Goal: Communication & Community: Answer question/provide support

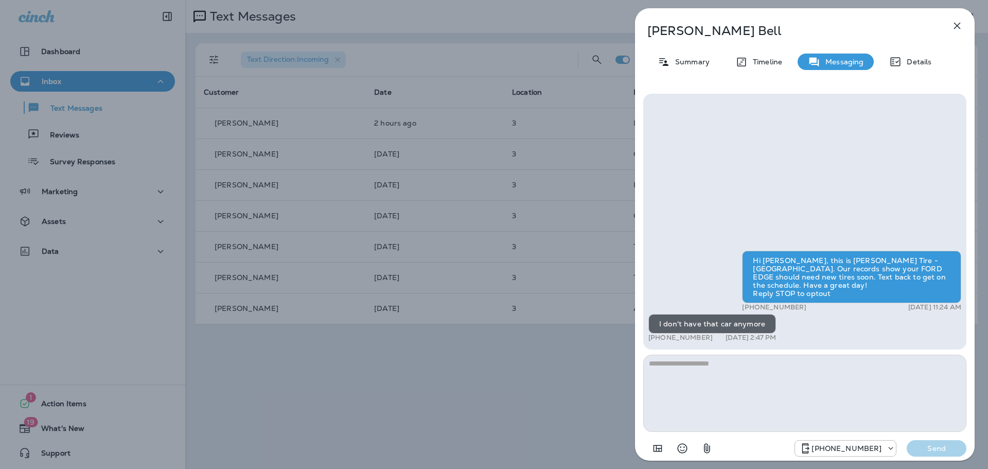
click at [574, 188] on div "[PERSON_NAME] Summary Timeline Messaging Details Hi [PERSON_NAME], this is [PER…" at bounding box center [494, 234] width 988 height 469
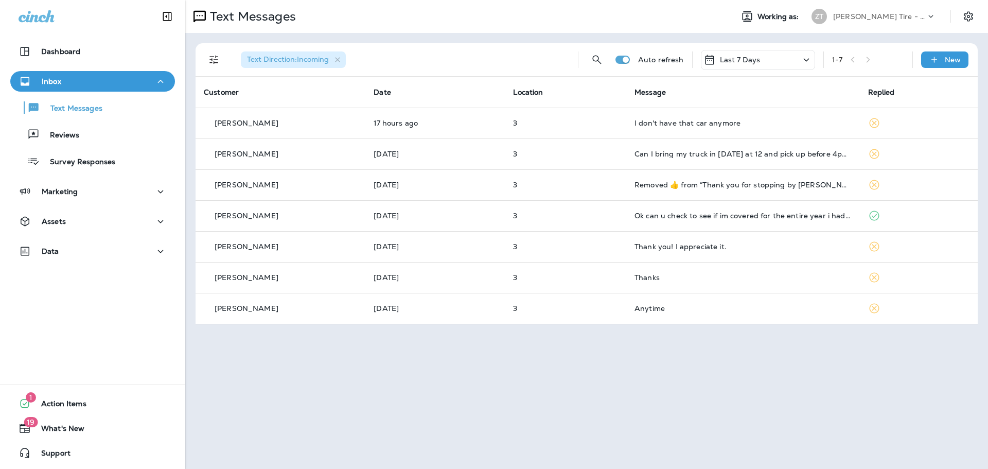
click at [846, 14] on p "[PERSON_NAME] Tire - [GEOGRAPHIC_DATA]" at bounding box center [879, 16] width 93 height 8
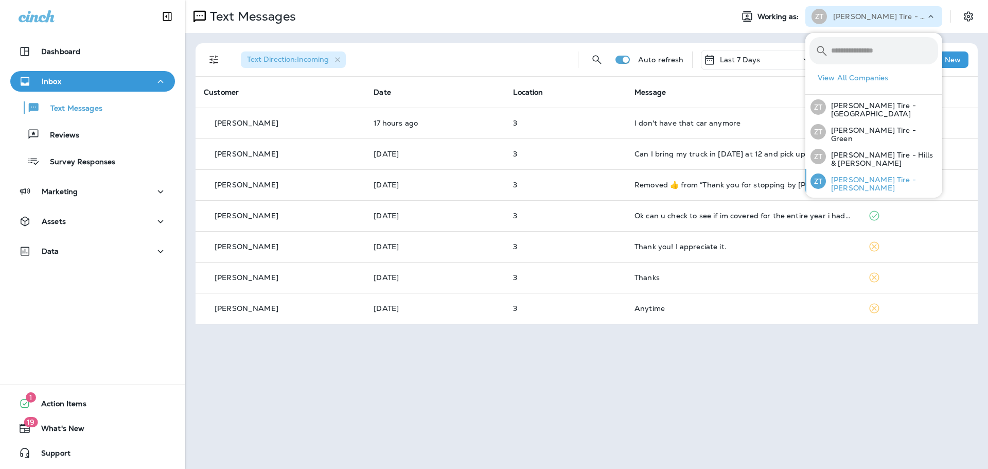
click at [843, 178] on p "[PERSON_NAME] Tire - [PERSON_NAME]" at bounding box center [882, 183] width 112 height 16
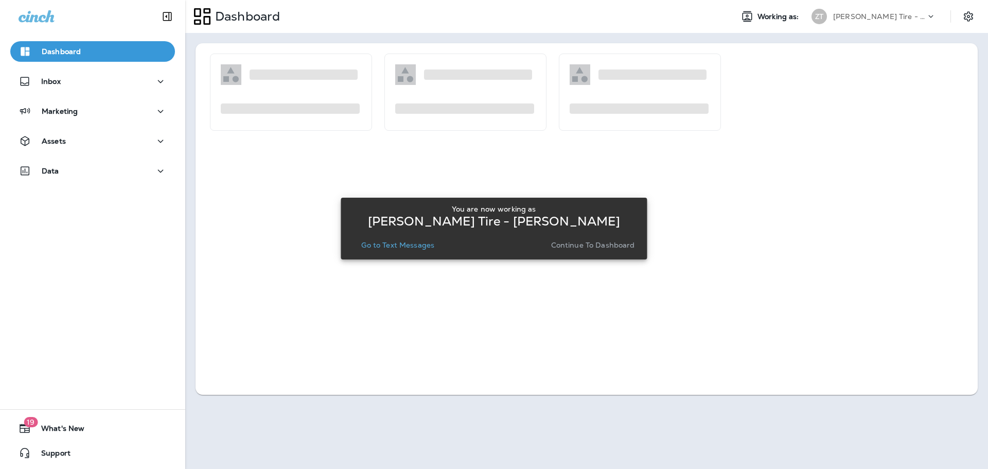
click at [579, 243] on p "Continue to Dashboard" at bounding box center [593, 245] width 84 height 8
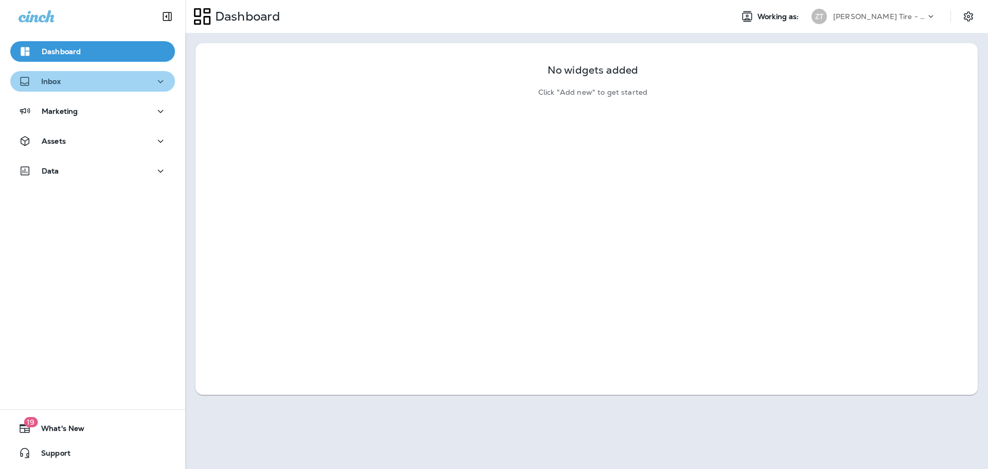
click at [101, 87] on div "Inbox" at bounding box center [93, 81] width 148 height 13
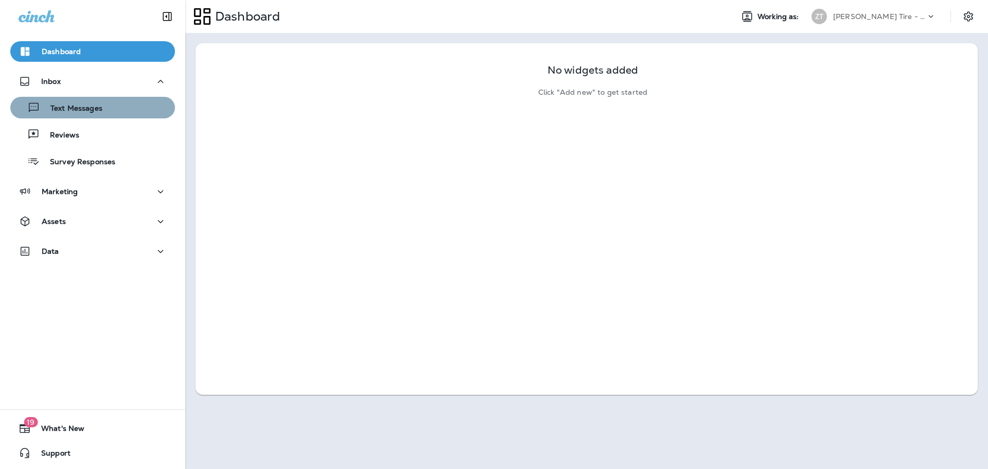
click at [95, 104] on p "Text Messages" at bounding box center [71, 109] width 62 height 10
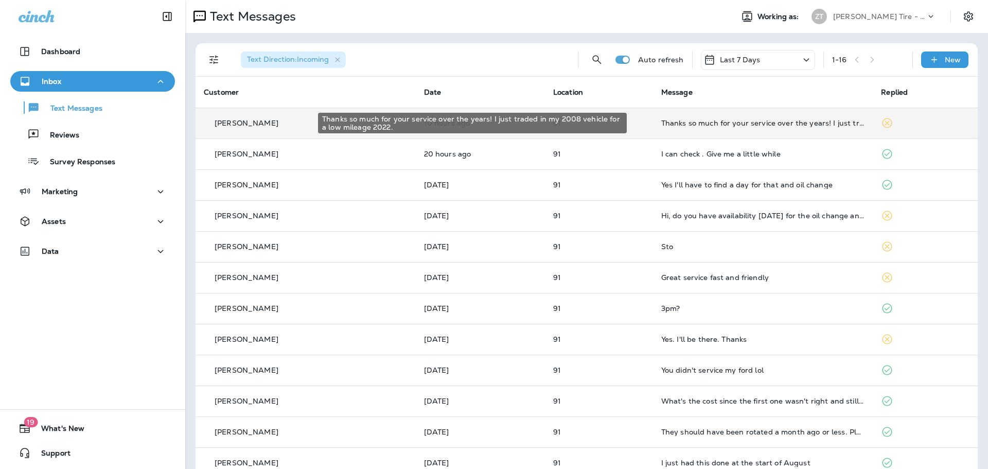
click at [696, 122] on div "Thanks so much for your service over the years! I just traded in my 2008 vehicl…" at bounding box center [763, 123] width 204 height 8
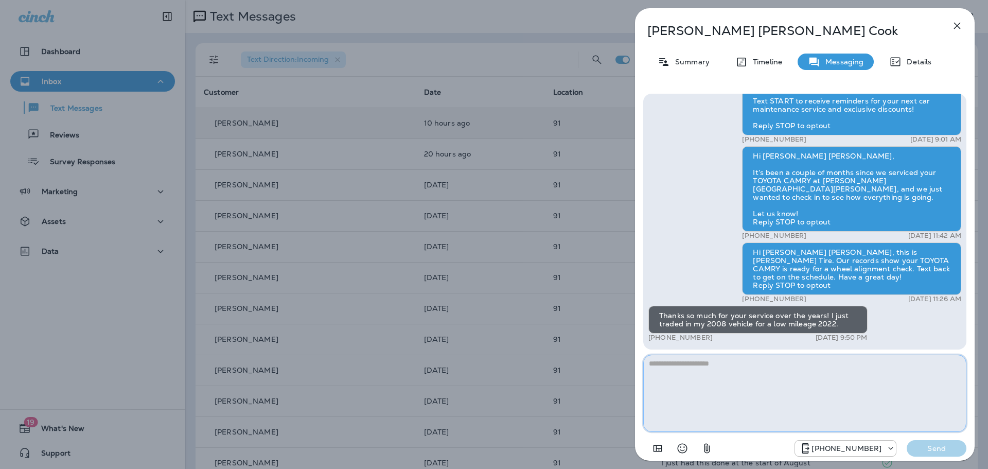
click at [668, 374] on textarea at bounding box center [804, 393] width 323 height 77
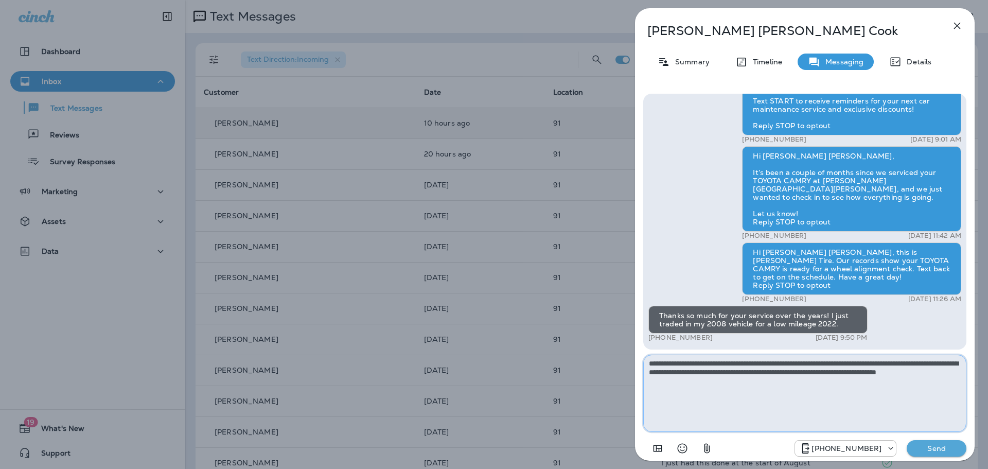
click at [710, 371] on textarea "**********" at bounding box center [804, 393] width 323 height 77
click at [855, 374] on textarea "**********" at bounding box center [804, 393] width 323 height 77
type textarea "**********"
click at [929, 451] on p "Send" at bounding box center [936, 448] width 43 height 9
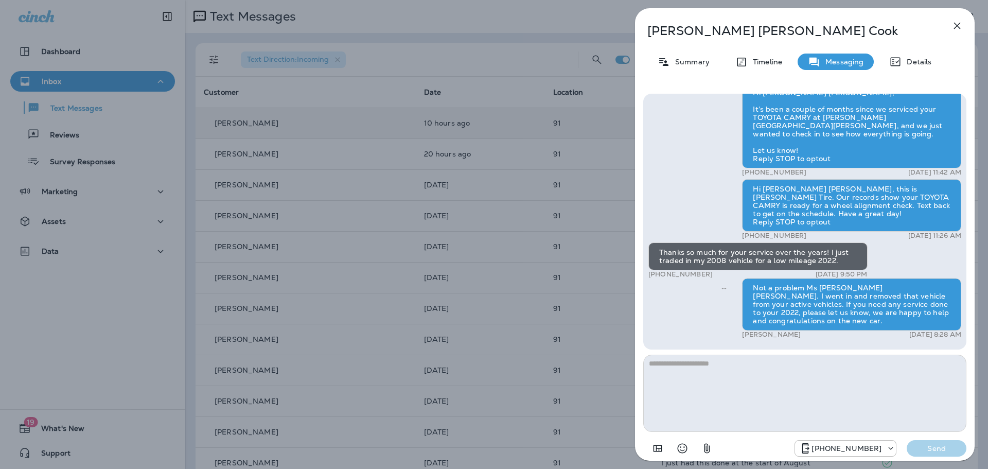
click at [544, 171] on div "[PERSON_NAME] Summary Timeline Messaging Details Hi [PERSON_NAME] [PERSON_NAME]…" at bounding box center [494, 234] width 988 height 469
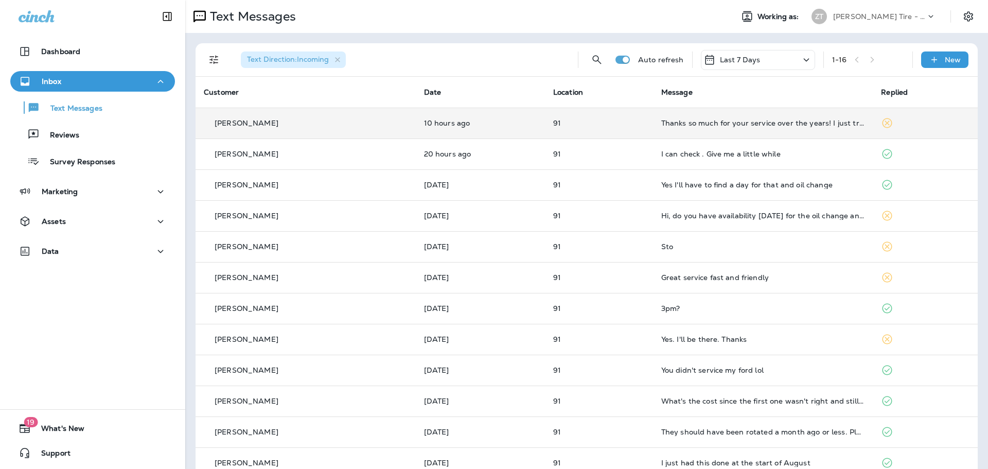
click at [833, 19] on p "[PERSON_NAME] Tire - [PERSON_NAME]" at bounding box center [879, 16] width 93 height 8
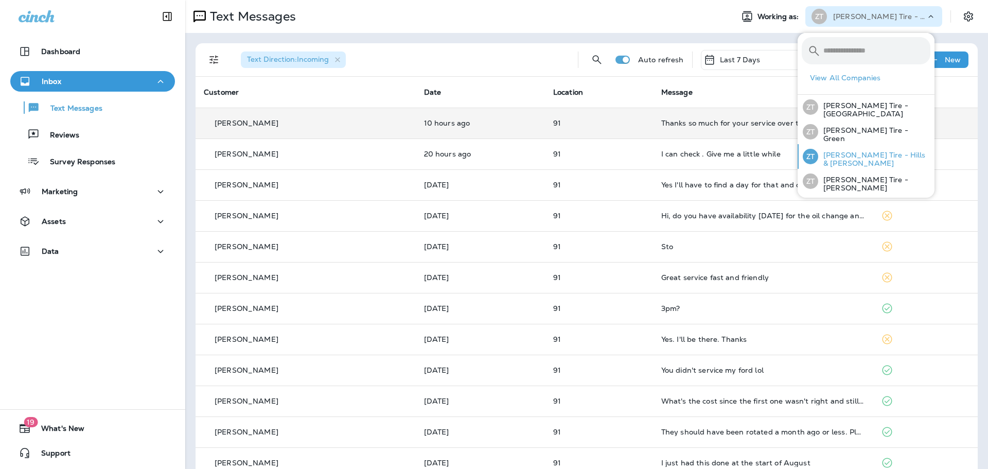
click at [845, 156] on p "[PERSON_NAME] Tire - Hills & [PERSON_NAME]" at bounding box center [874, 159] width 112 height 16
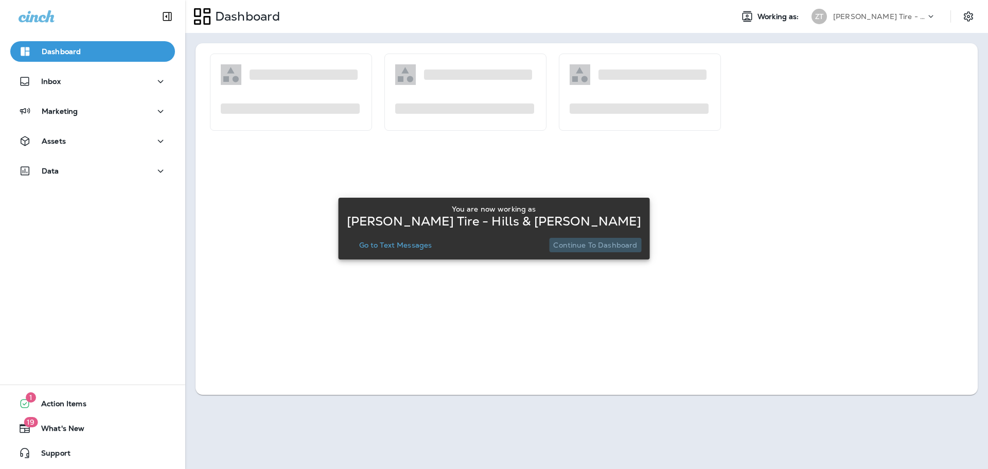
click at [609, 241] on p "Continue to Dashboard" at bounding box center [595, 245] width 84 height 8
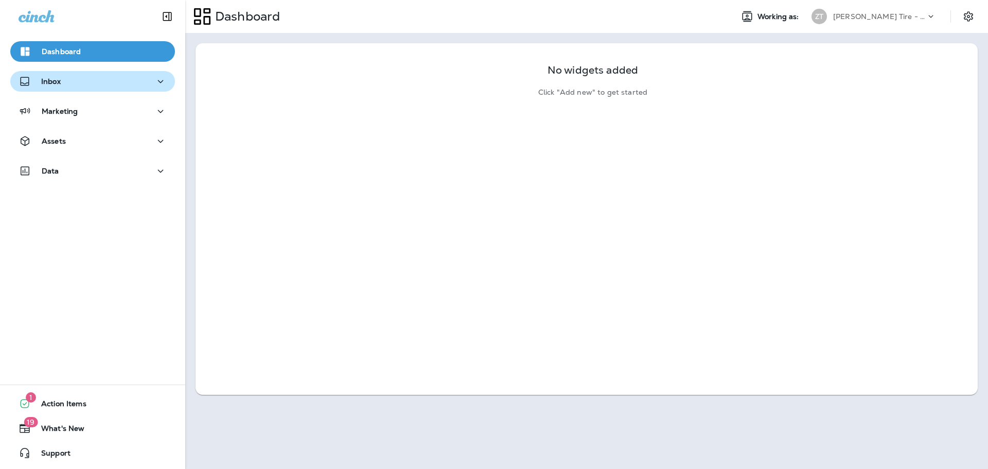
click at [64, 81] on div "Inbox" at bounding box center [93, 81] width 148 height 13
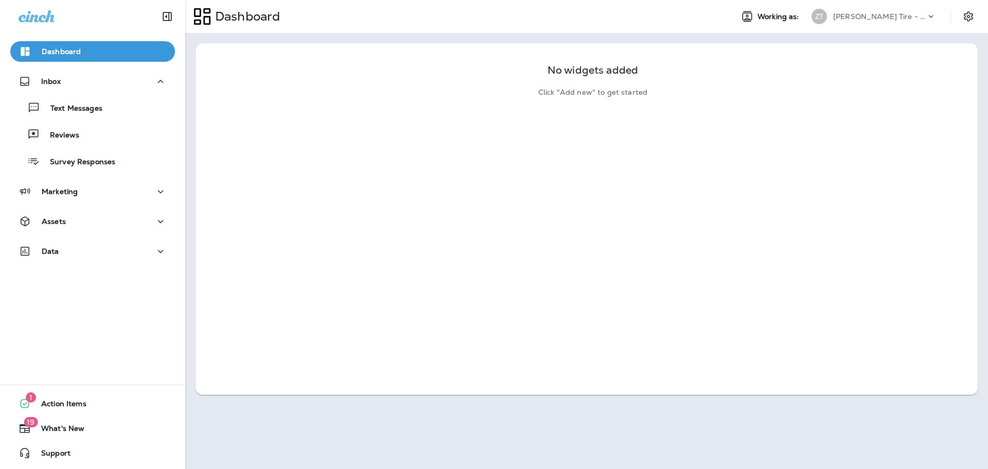
click at [86, 118] on div "Text Messages Reviews Survey Responses" at bounding box center [92, 132] width 165 height 80
click at [93, 108] on p "Text Messages" at bounding box center [71, 109] width 62 height 10
